Goal: Task Accomplishment & Management: Complete application form

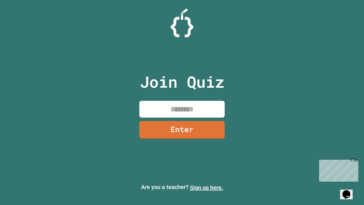
click at [207, 187] on link "Sign up here." at bounding box center [206, 187] width 33 height 7
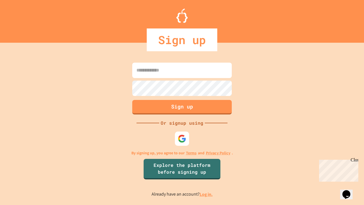
click at [207, 194] on link "Log in." at bounding box center [206, 194] width 13 height 6
